Goal: Check status: Check status

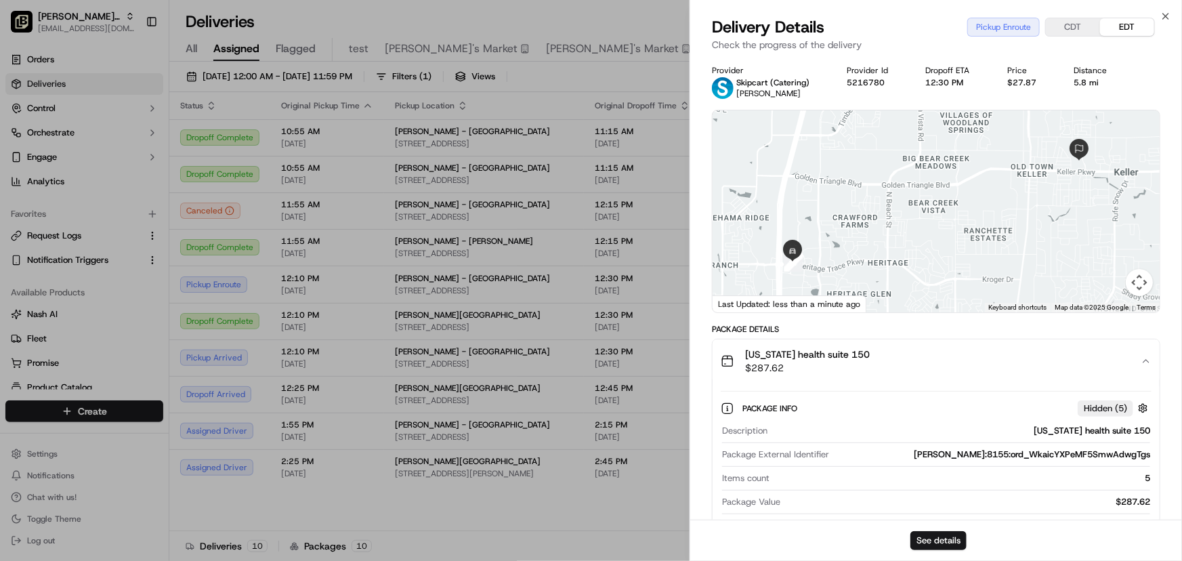
scroll to position [85, 0]
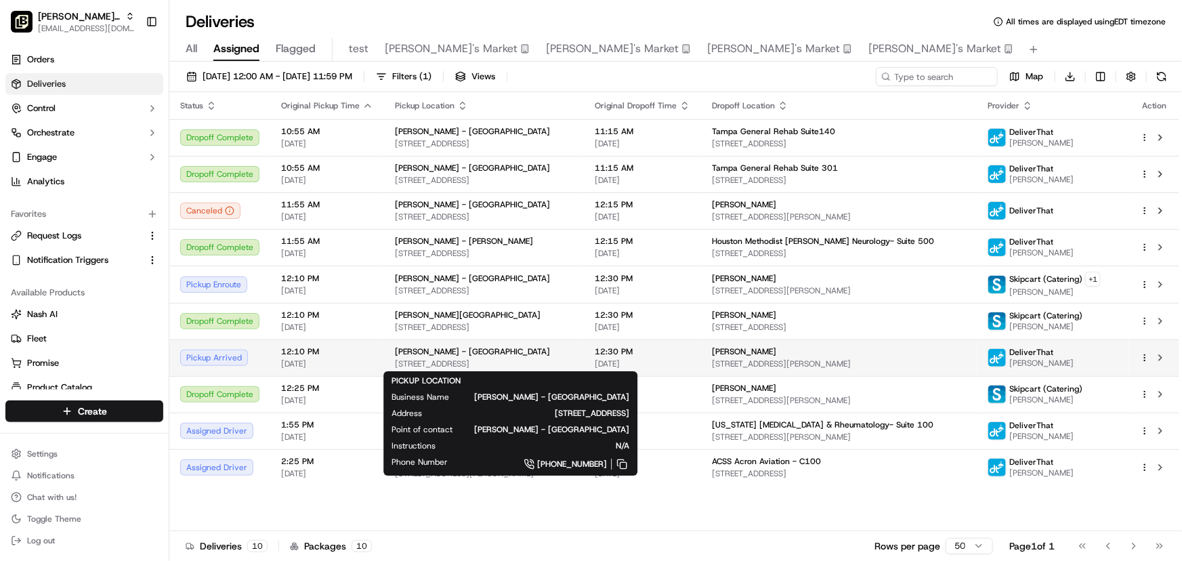
click at [503, 352] on div "[PERSON_NAME] - [GEOGRAPHIC_DATA]" at bounding box center [484, 351] width 178 height 11
click at [530, 355] on div "[PERSON_NAME] - [GEOGRAPHIC_DATA]" at bounding box center [484, 351] width 178 height 11
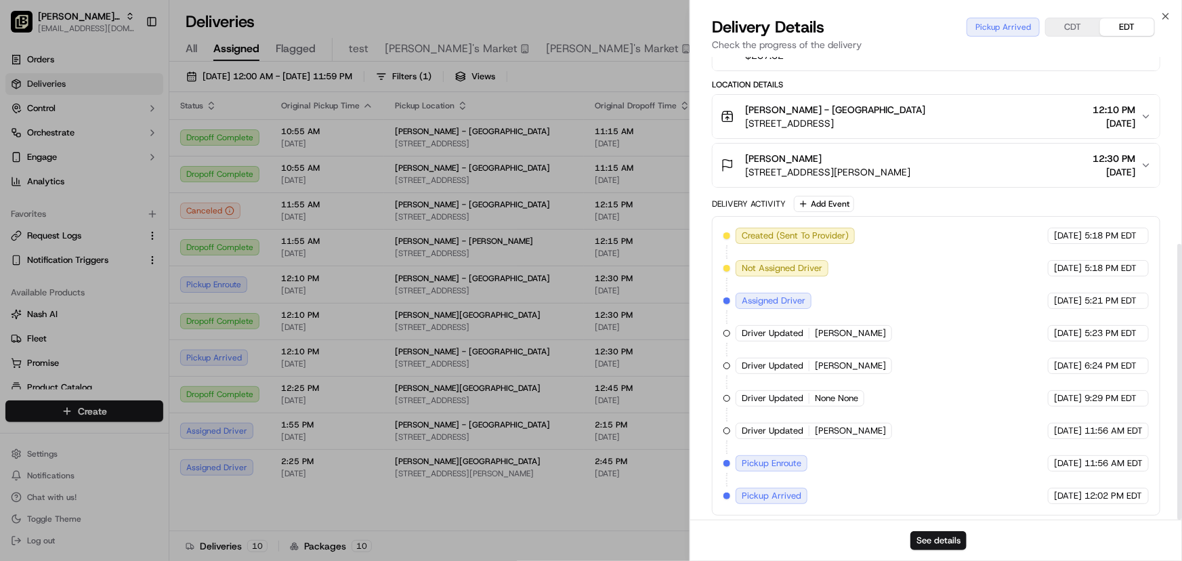
scroll to position [314, 0]
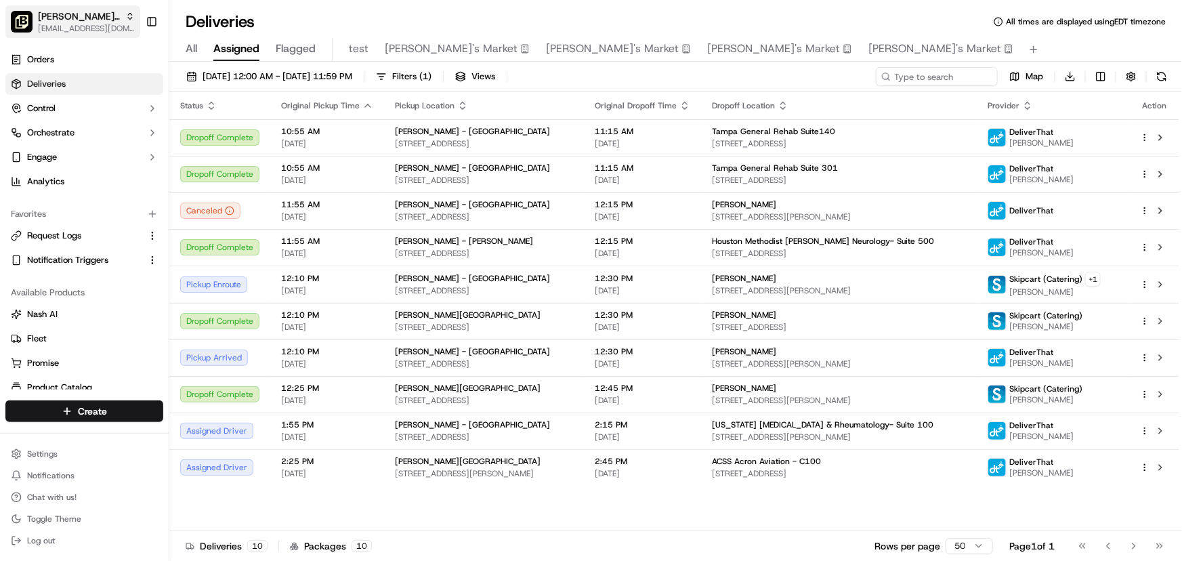
click at [70, 18] on span "Pei Wei Parent Org" at bounding box center [79, 16] width 82 height 14
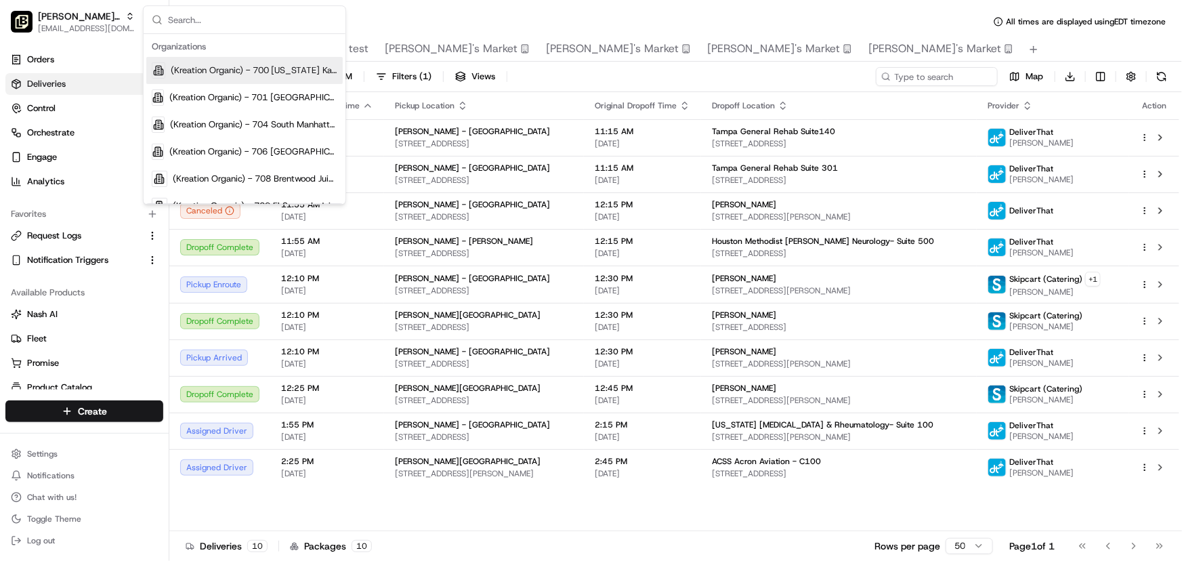
click at [219, 15] on input "text" at bounding box center [252, 19] width 169 height 27
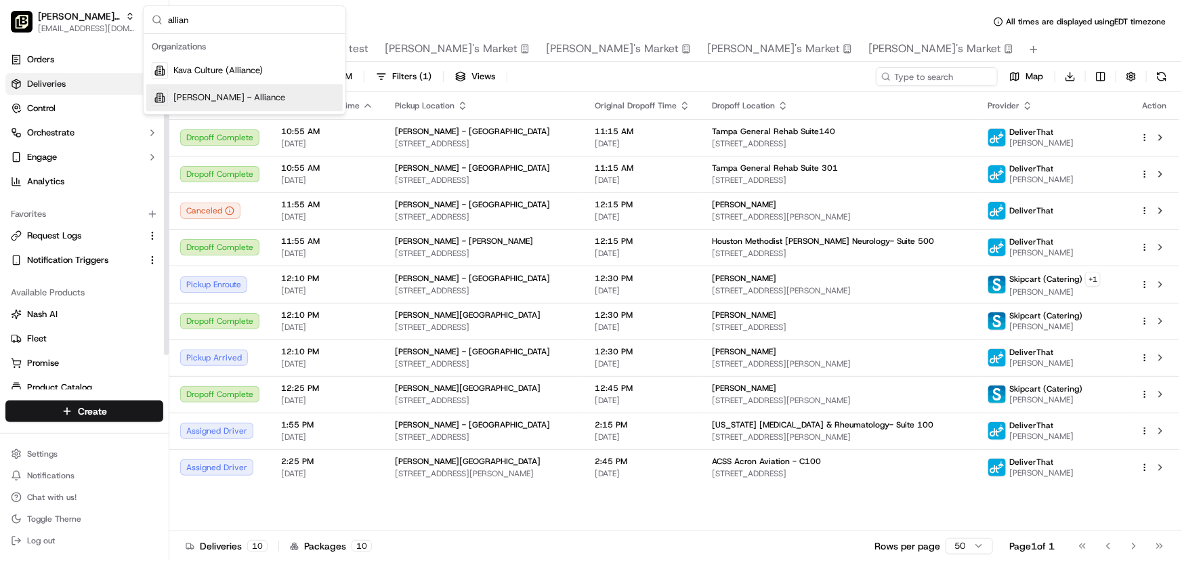
type input "allian"
click at [189, 100] on span "[PERSON_NAME] - Alliance" at bounding box center [229, 97] width 112 height 12
